Goal: Information Seeking & Learning: Find specific fact

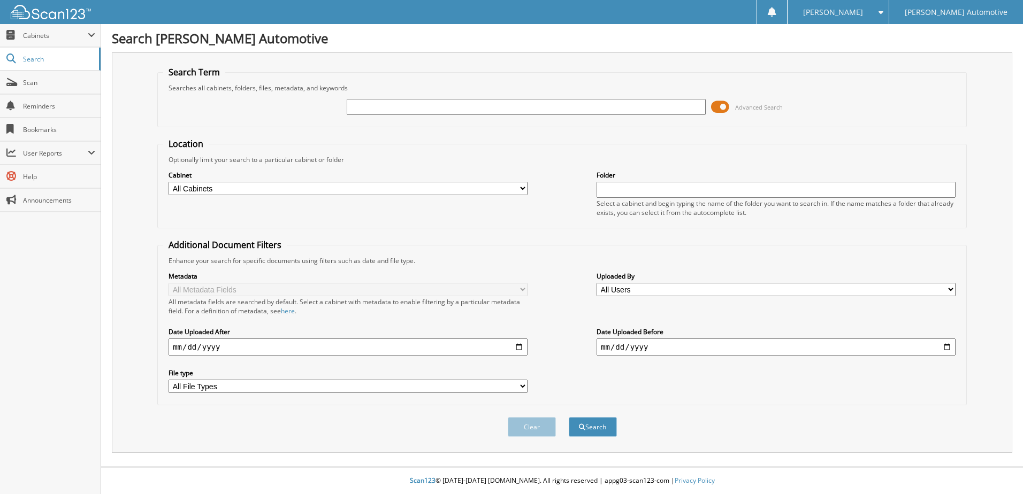
click at [397, 108] on input "text" at bounding box center [526, 107] width 359 height 16
click at [212, 189] on select "All Cabinets A/P A/R CAR DEALS CASH CLEARING DAILY DEPOSIT REPORTS EL PASO A/R" at bounding box center [348, 188] width 359 height 13
select select "34291"
click at [169, 182] on select "All Cabinets A/P A/R CAR DEALS CASH CLEARING DAILY DEPOSIT REPORTS EL PASO A/R" at bounding box center [348, 188] width 359 height 13
click at [387, 104] on input "text" at bounding box center [526, 107] width 359 height 16
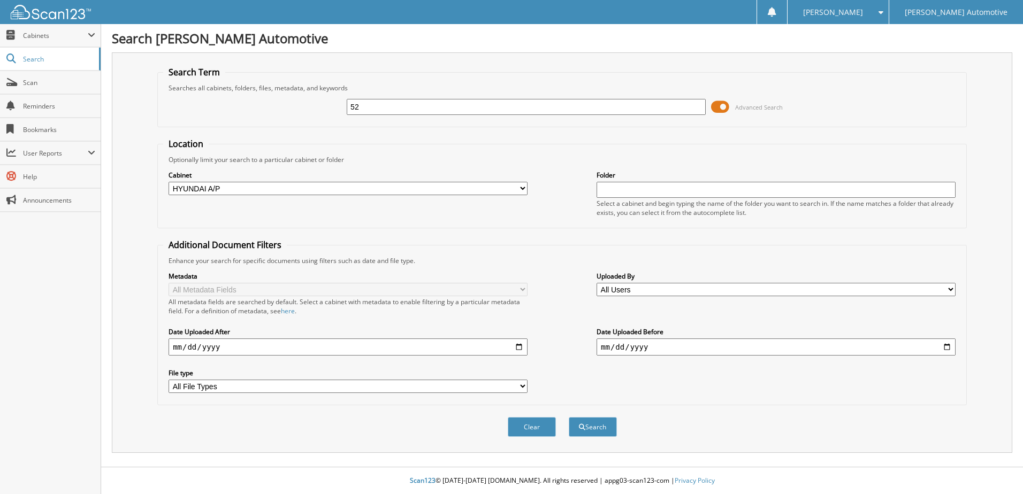
type input "5"
type input "4252"
click at [569, 417] on button "Search" at bounding box center [593, 427] width 48 height 20
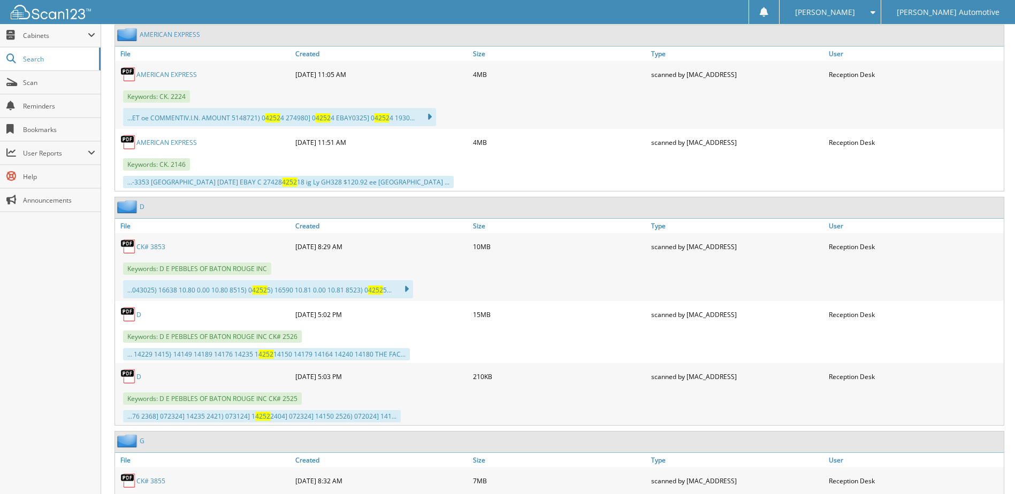
scroll to position [535, 0]
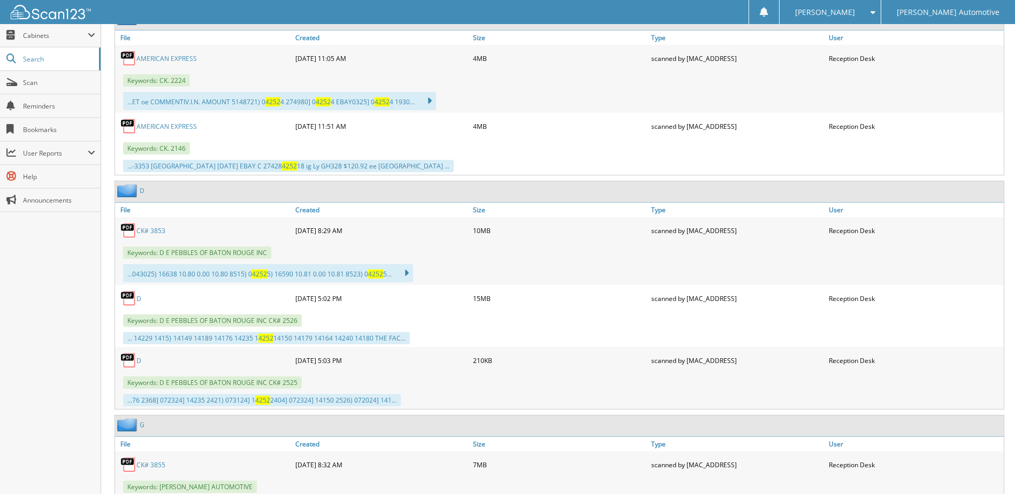
click at [137, 299] on link "D" at bounding box center [138, 298] width 5 height 9
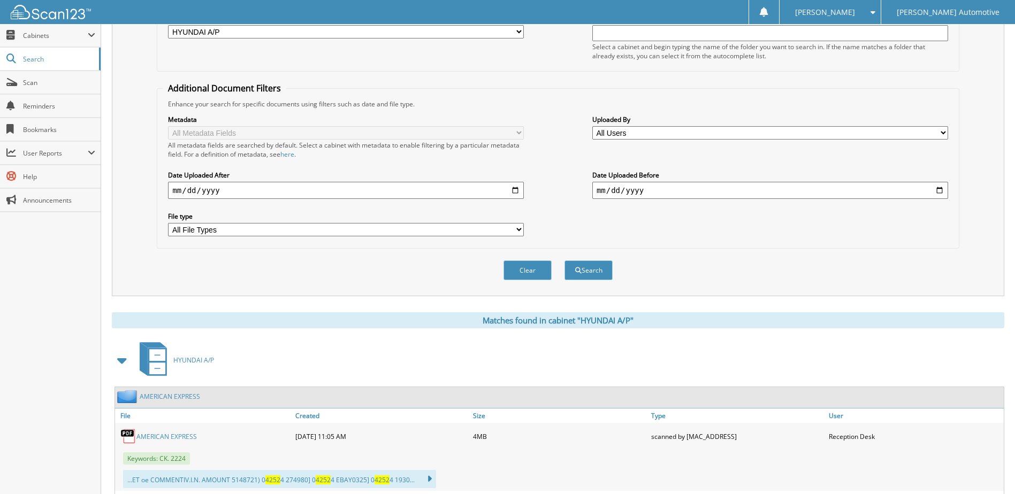
scroll to position [0, 0]
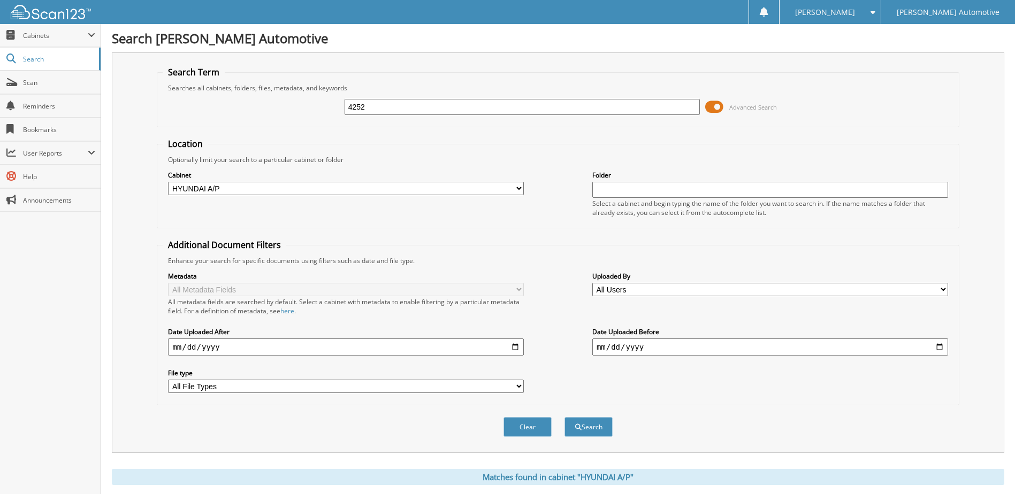
click at [514, 346] on input "date" at bounding box center [346, 347] width 356 height 17
type input "2025-08-01"
click at [591, 433] on button "Search" at bounding box center [588, 427] width 48 height 20
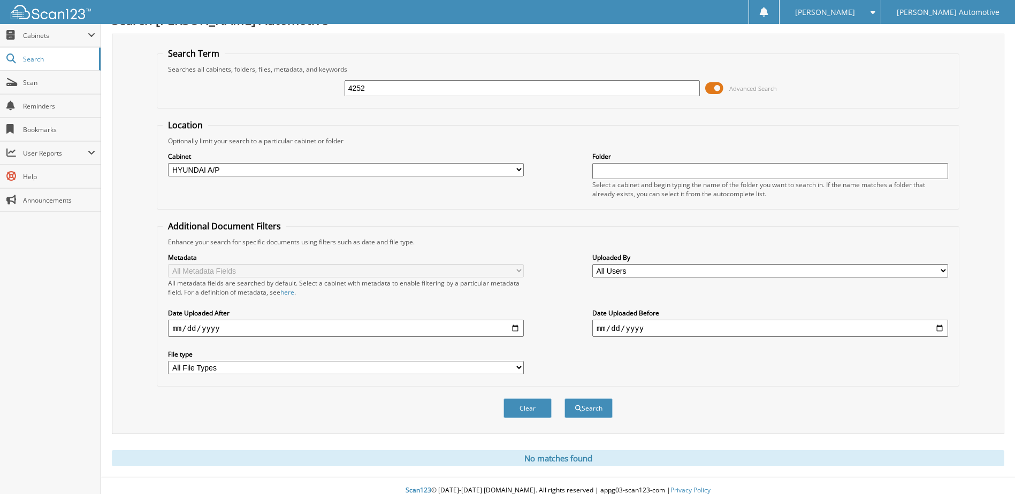
scroll to position [29, 0]
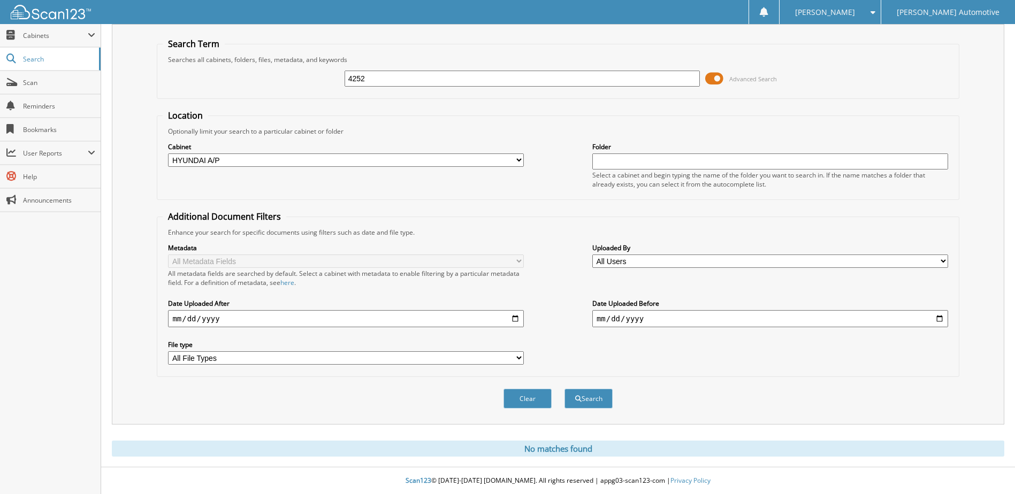
click at [513, 316] on input "2025-08-01" at bounding box center [346, 318] width 356 height 17
type input "[DATE]"
click at [592, 396] on button "Search" at bounding box center [588, 399] width 48 height 20
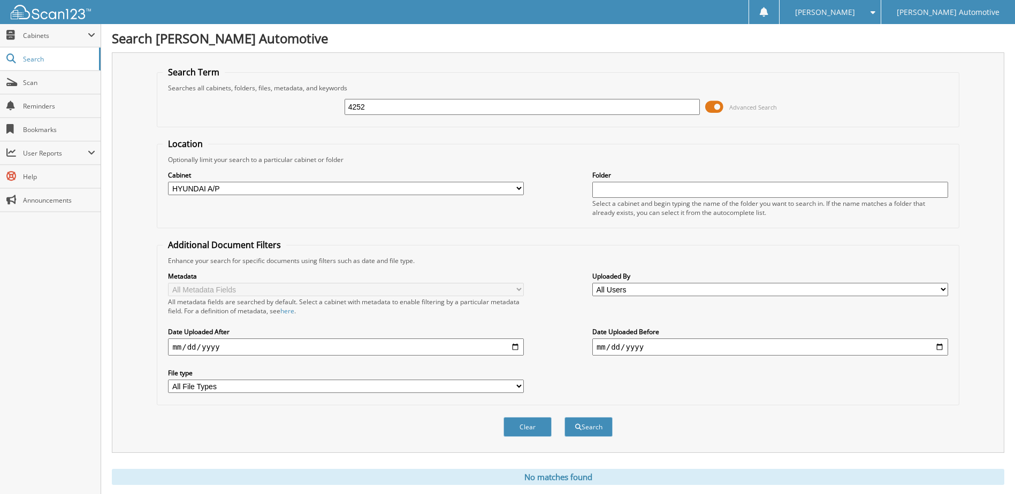
drag, startPoint x: 416, startPoint y: 103, endPoint x: 297, endPoint y: 113, distance: 119.2
click at [297, 113] on div "4252 Advanced Search" at bounding box center [558, 107] width 790 height 29
type input "4211"
click at [564, 417] on button "Search" at bounding box center [588, 427] width 48 height 20
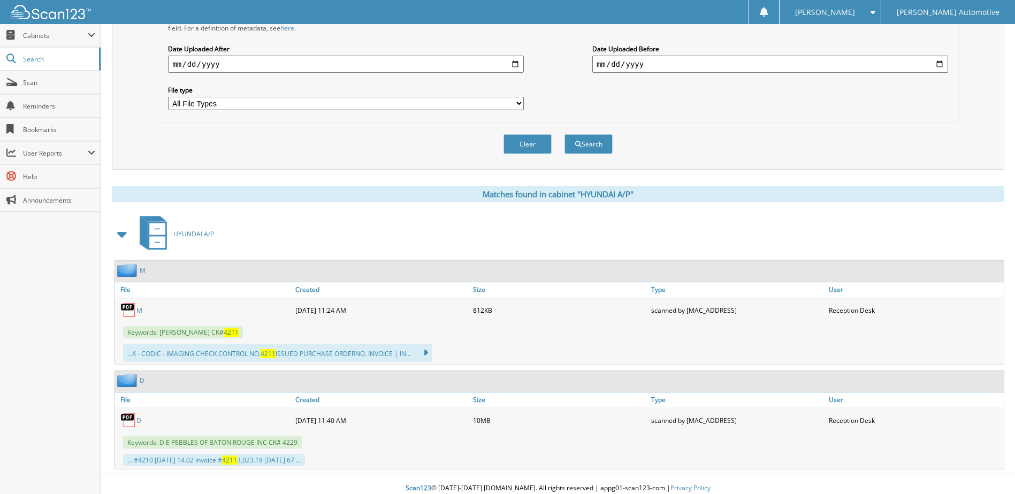
scroll to position [291, 0]
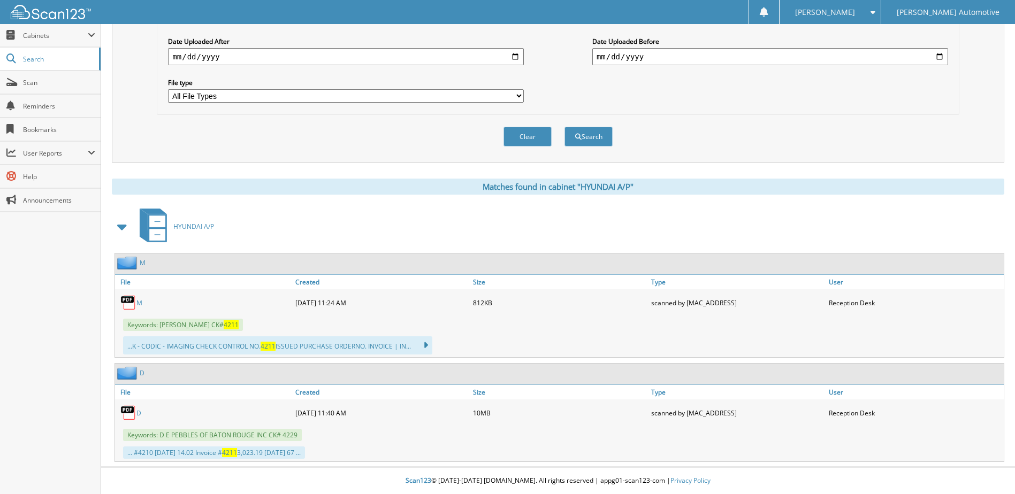
click at [142, 303] on link "M" at bounding box center [139, 303] width 6 height 9
